Goal: Transaction & Acquisition: Purchase product/service

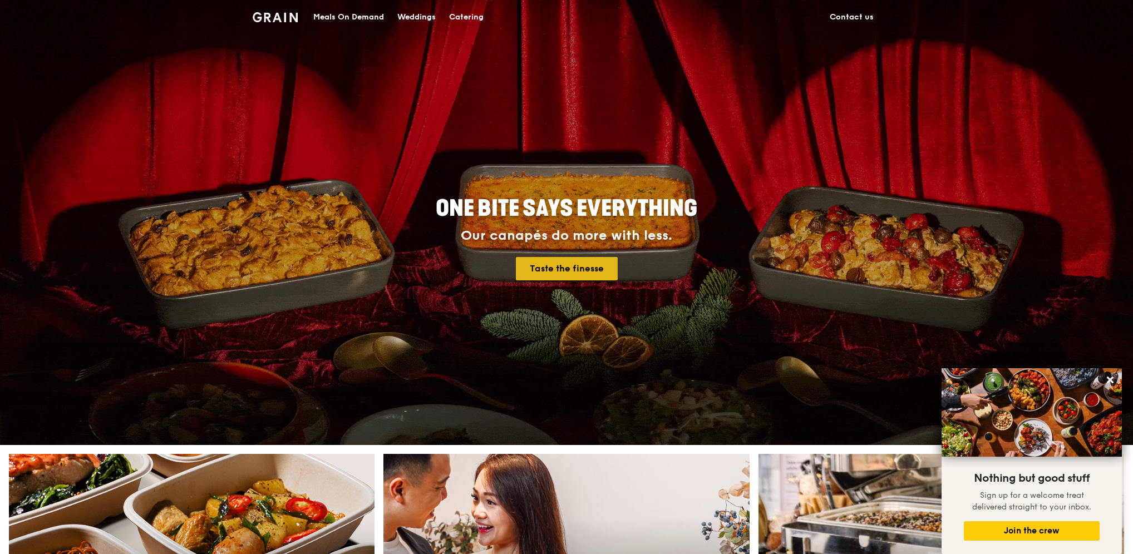
click at [571, 268] on link "Taste the finesse" at bounding box center [567, 268] width 102 height 23
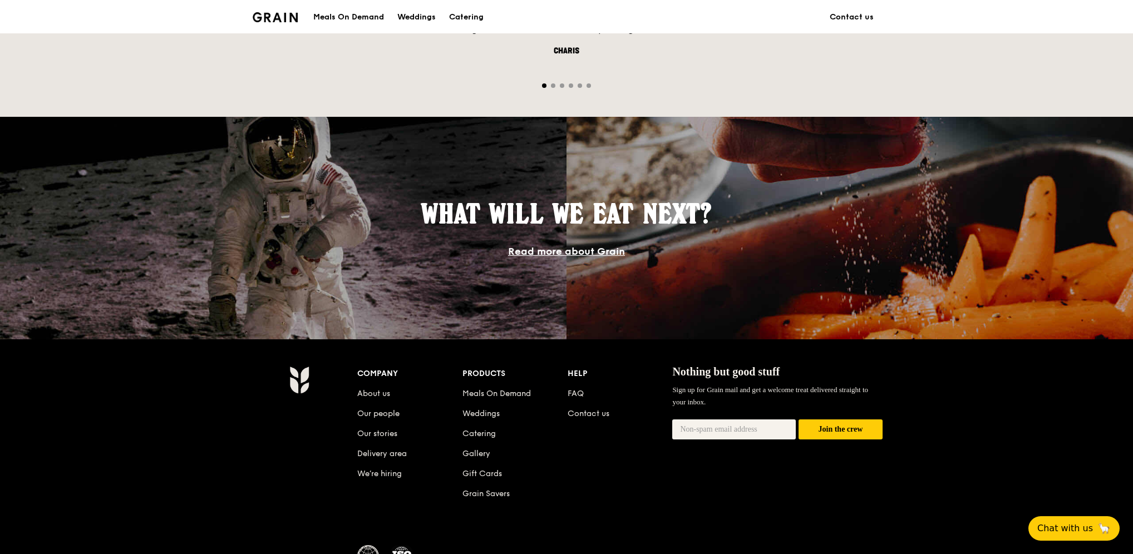
scroll to position [834, 0]
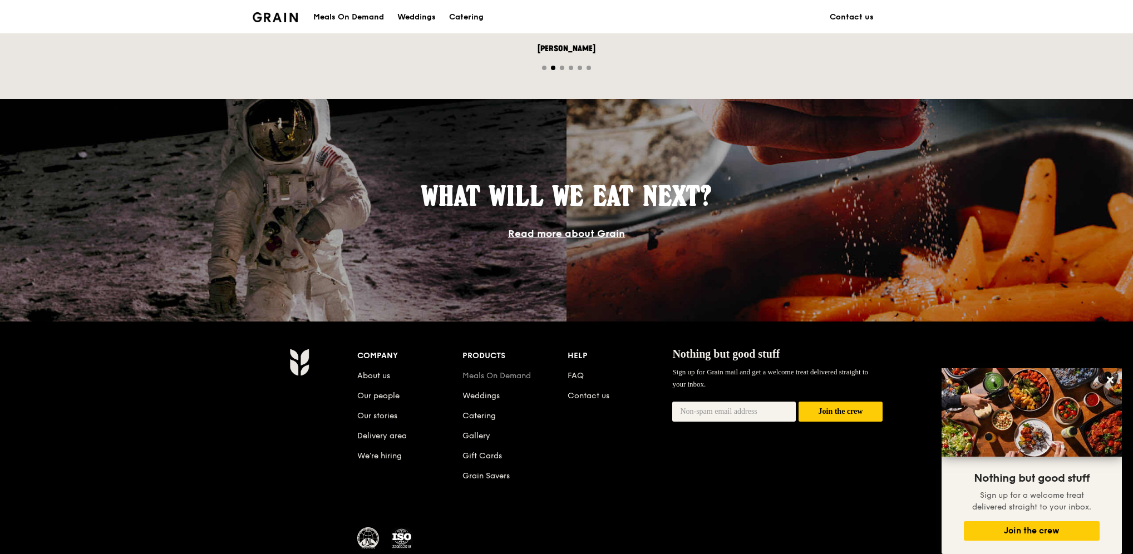
click at [496, 376] on link "Meals On Demand" at bounding box center [496, 375] width 68 height 9
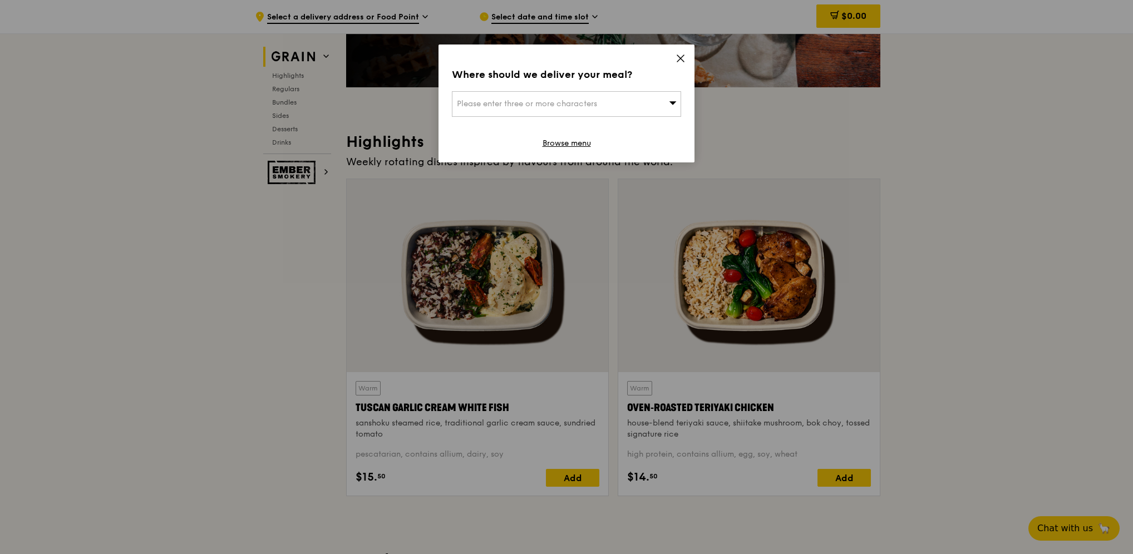
scroll to position [278, 0]
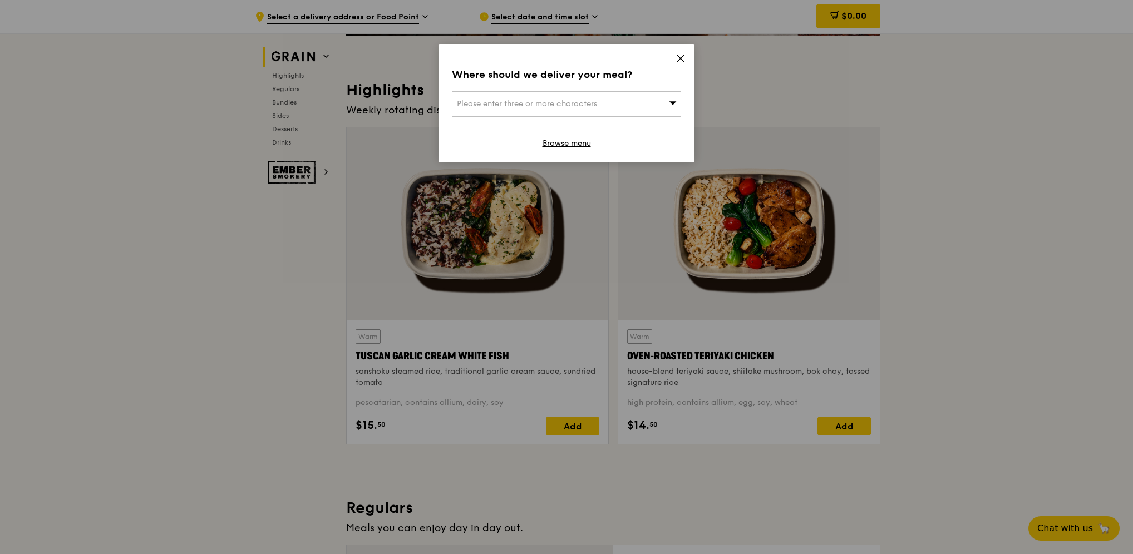
click at [679, 56] on icon at bounding box center [680, 58] width 10 height 10
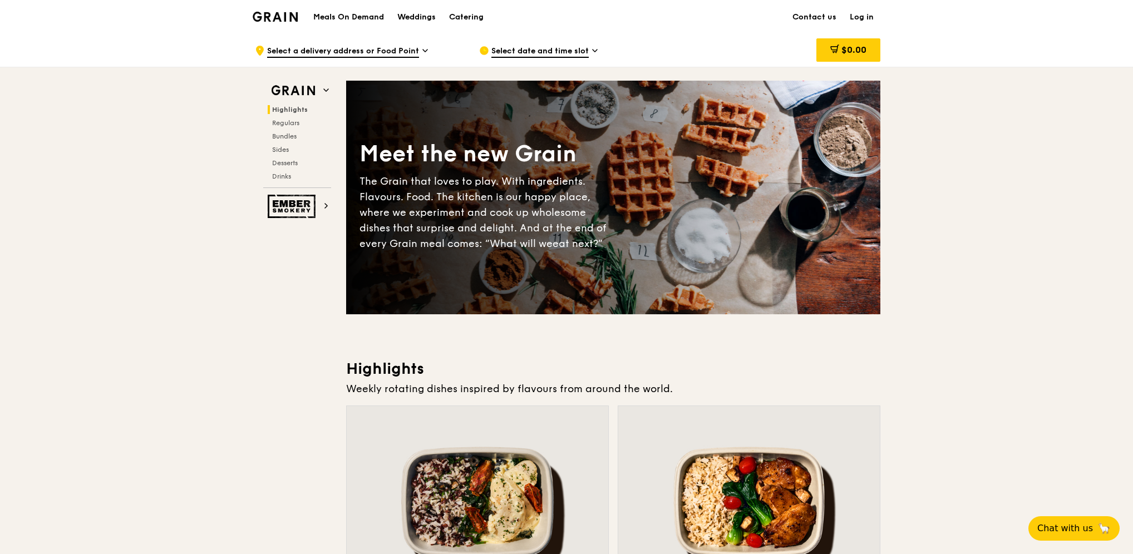
scroll to position [0, 0]
click at [278, 13] on img at bounding box center [275, 17] width 45 height 10
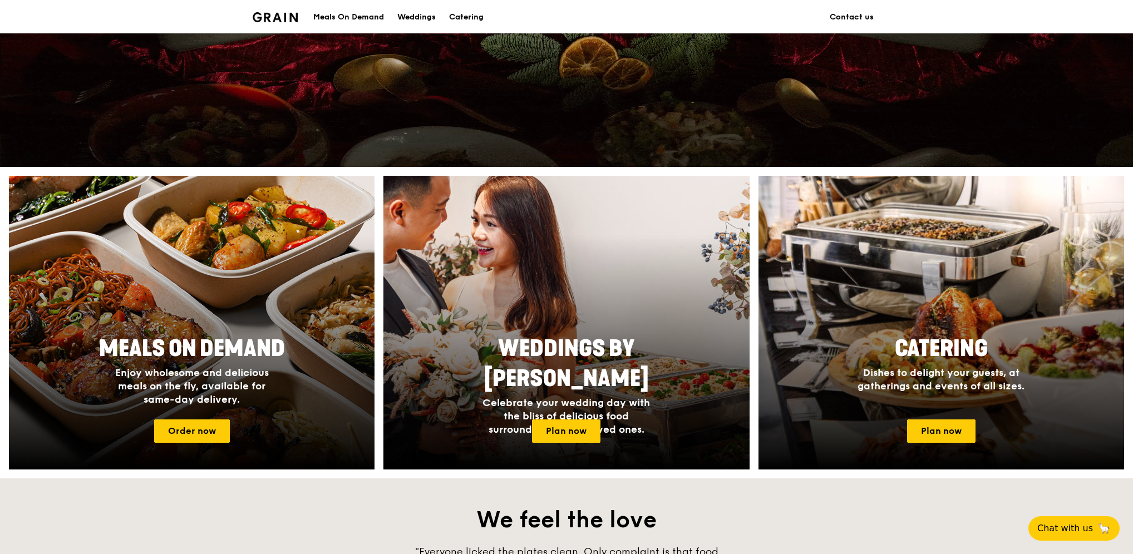
scroll to position [334, 0]
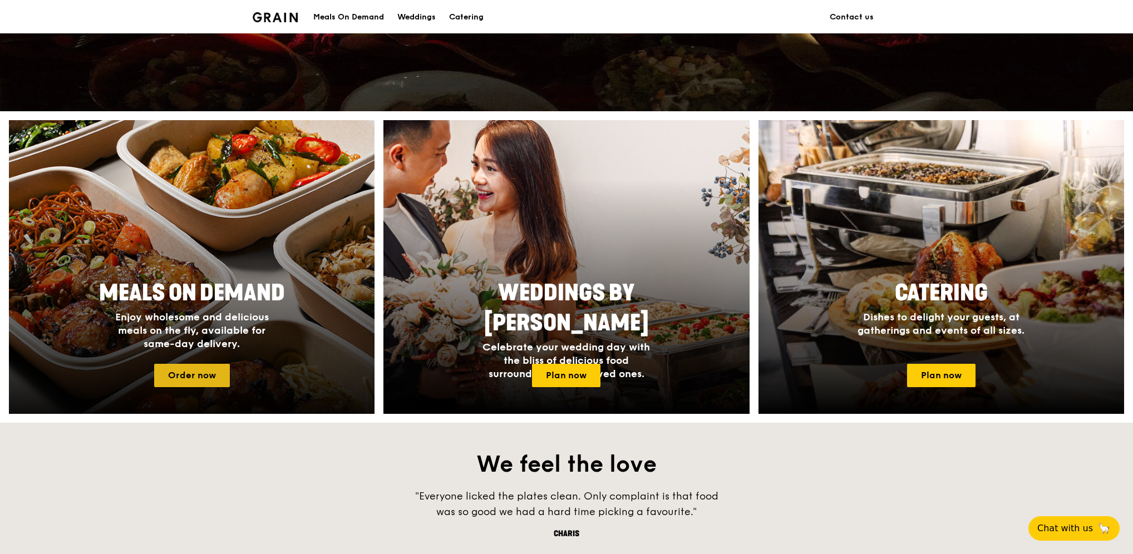
click at [200, 374] on link "Order now" at bounding box center [192, 375] width 76 height 23
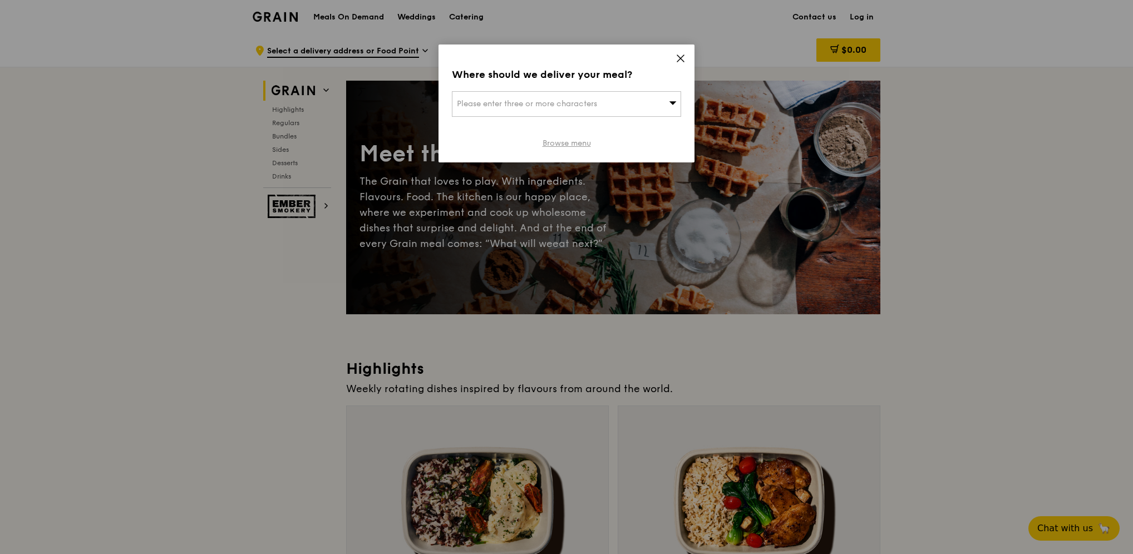
click at [578, 141] on link "Browse menu" at bounding box center [566, 143] width 48 height 11
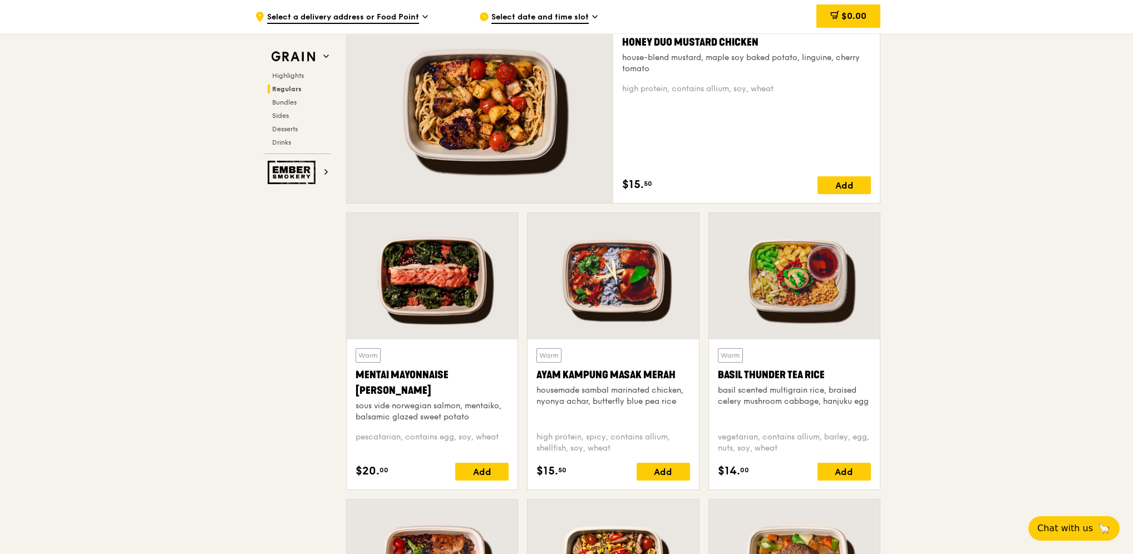
scroll to position [890, 0]
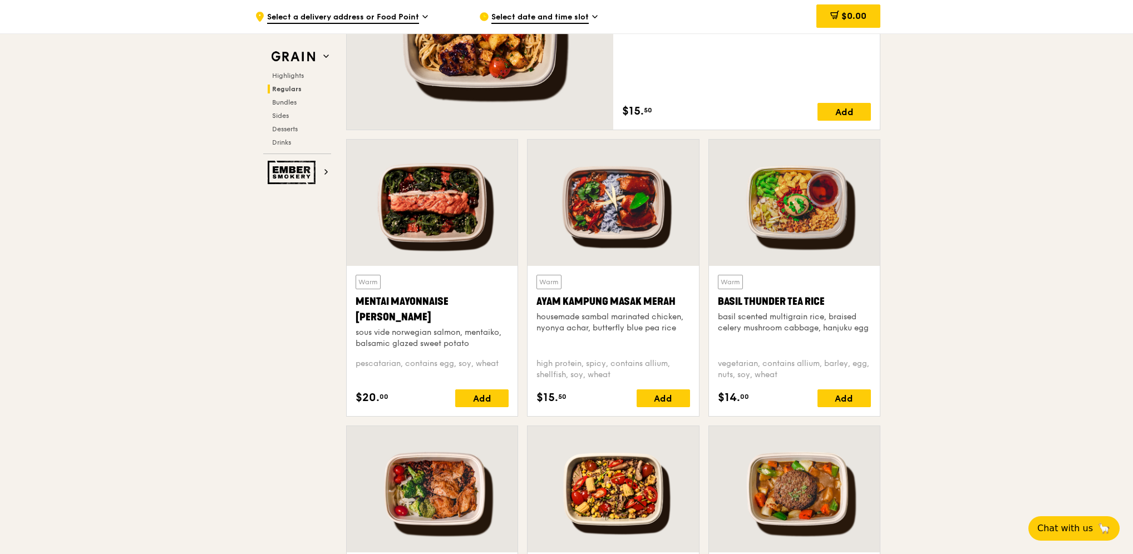
click at [417, 213] on div at bounding box center [432, 203] width 171 height 126
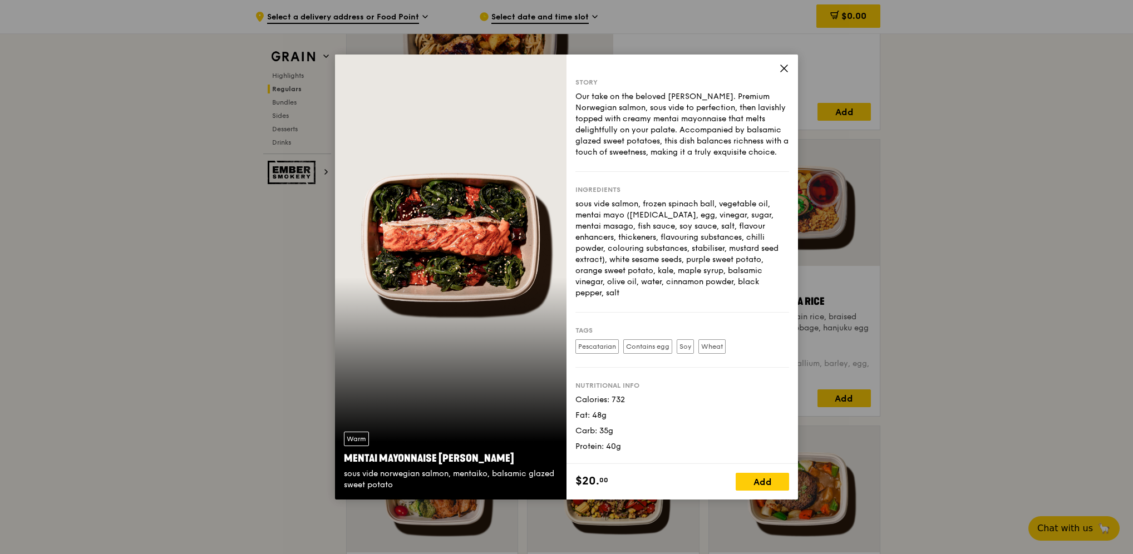
click at [785, 67] on icon at bounding box center [784, 68] width 10 height 10
